Goal: Information Seeking & Learning: Learn about a topic

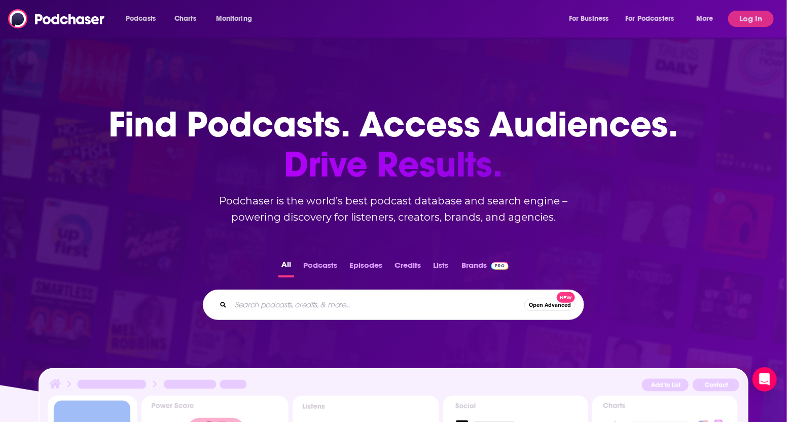
click at [358, 300] on input "Search podcasts, credits, & more..." at bounding box center [377, 305] width 293 height 16
type input "ellevate podcast"
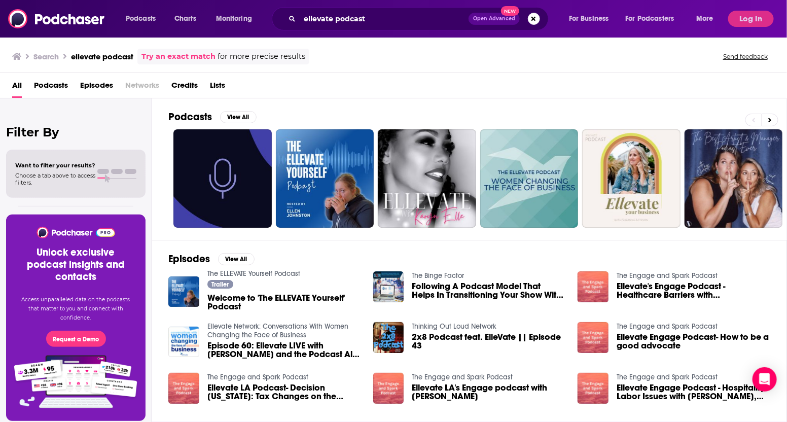
scroll to position [121, 0]
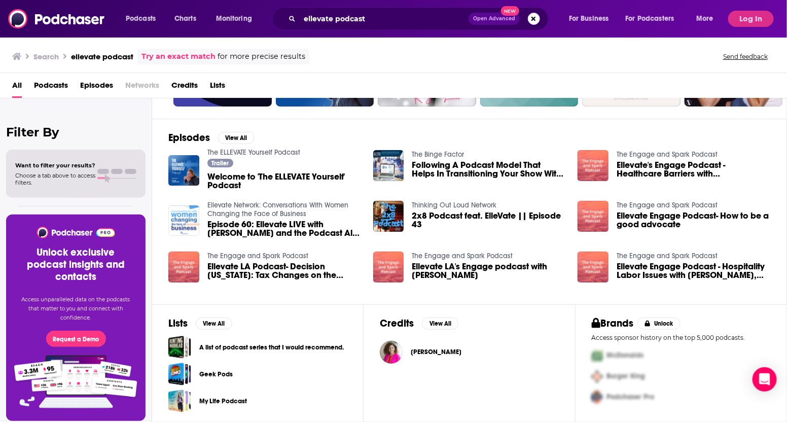
click at [176, 217] on img "Episode 60: Ellevate LIVE with Gretchen Carlson and the Podcast All-Stars" at bounding box center [183, 220] width 31 height 31
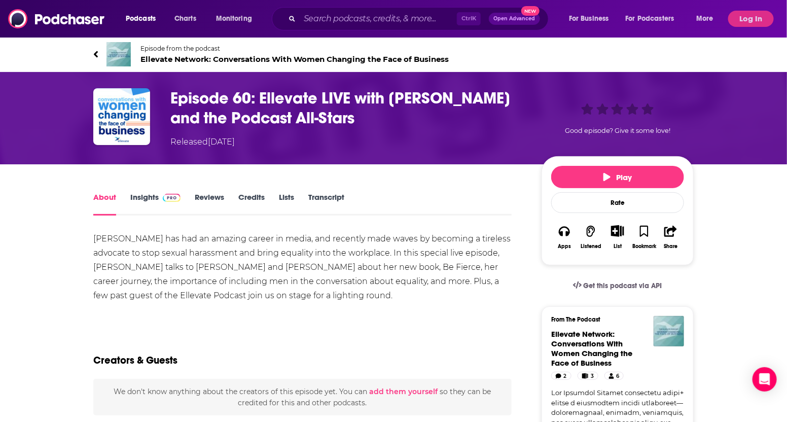
click at [162, 194] on link "Insights" at bounding box center [155, 203] width 50 height 23
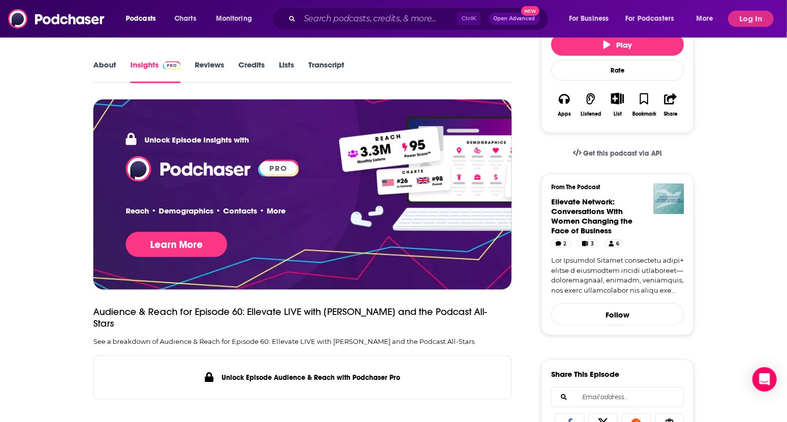
scroll to position [133, 0]
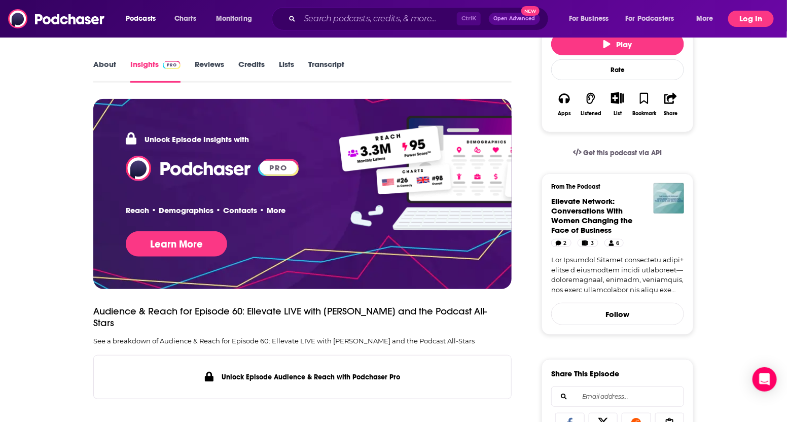
click at [750, 20] on button "Log In" at bounding box center [751, 19] width 46 height 16
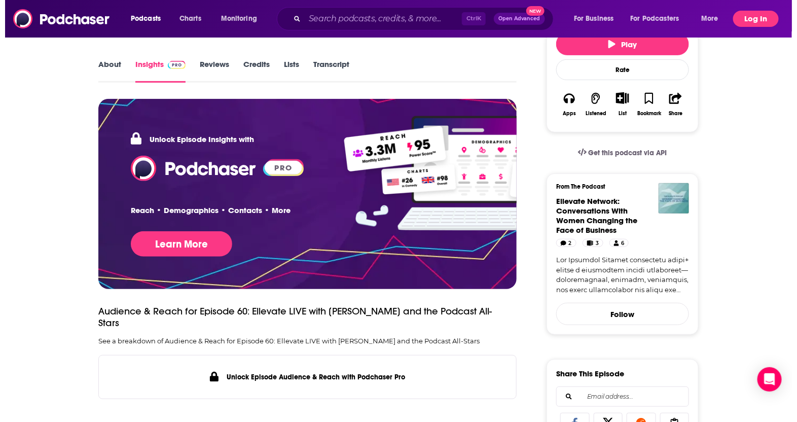
scroll to position [0, 0]
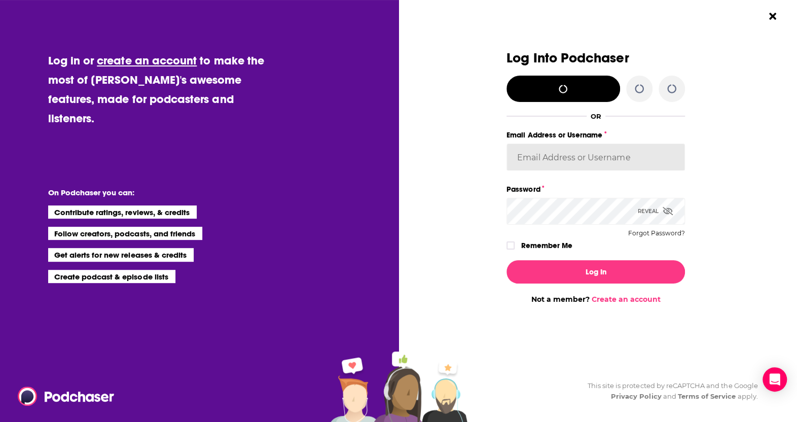
type input "[PERSON_NAME][EMAIL_ADDRESS][PERSON_NAME][DOMAIN_NAME]"
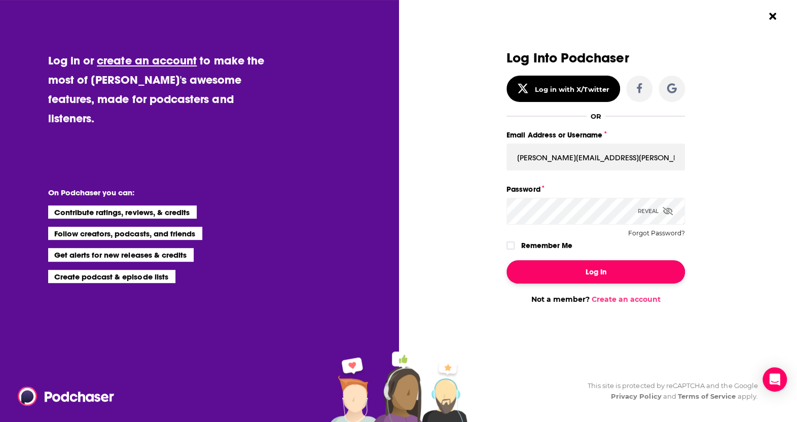
click at [550, 272] on button "Log In" at bounding box center [595, 271] width 178 height 23
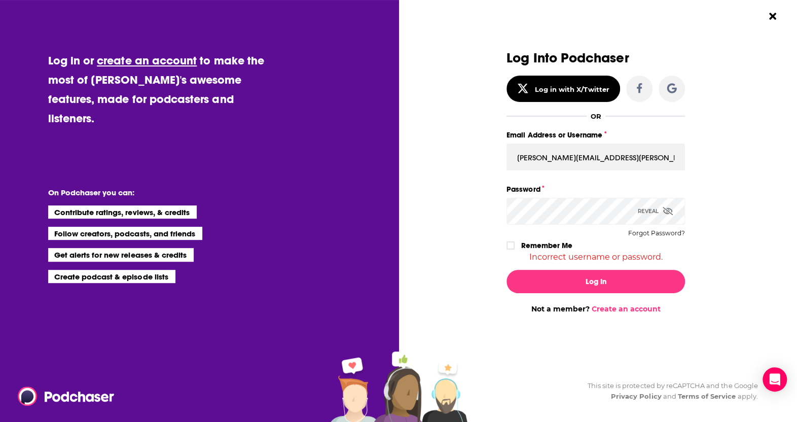
click at [668, 208] on icon "Dialog" at bounding box center [667, 211] width 10 height 8
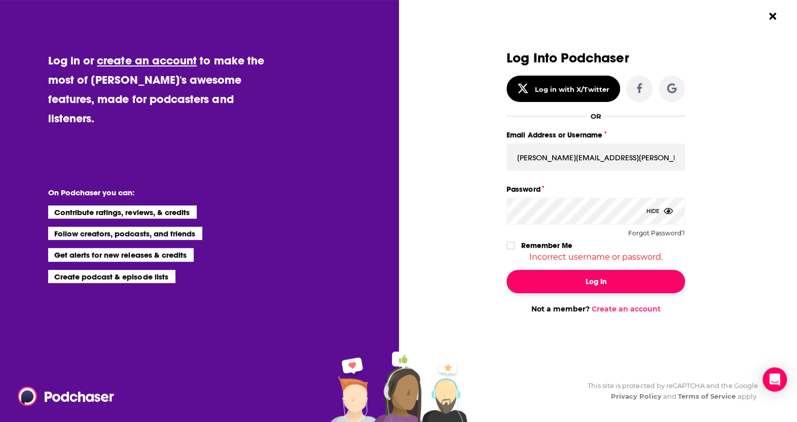
click at [529, 272] on button "Log In" at bounding box center [595, 281] width 178 height 23
